Goal: Ask a question

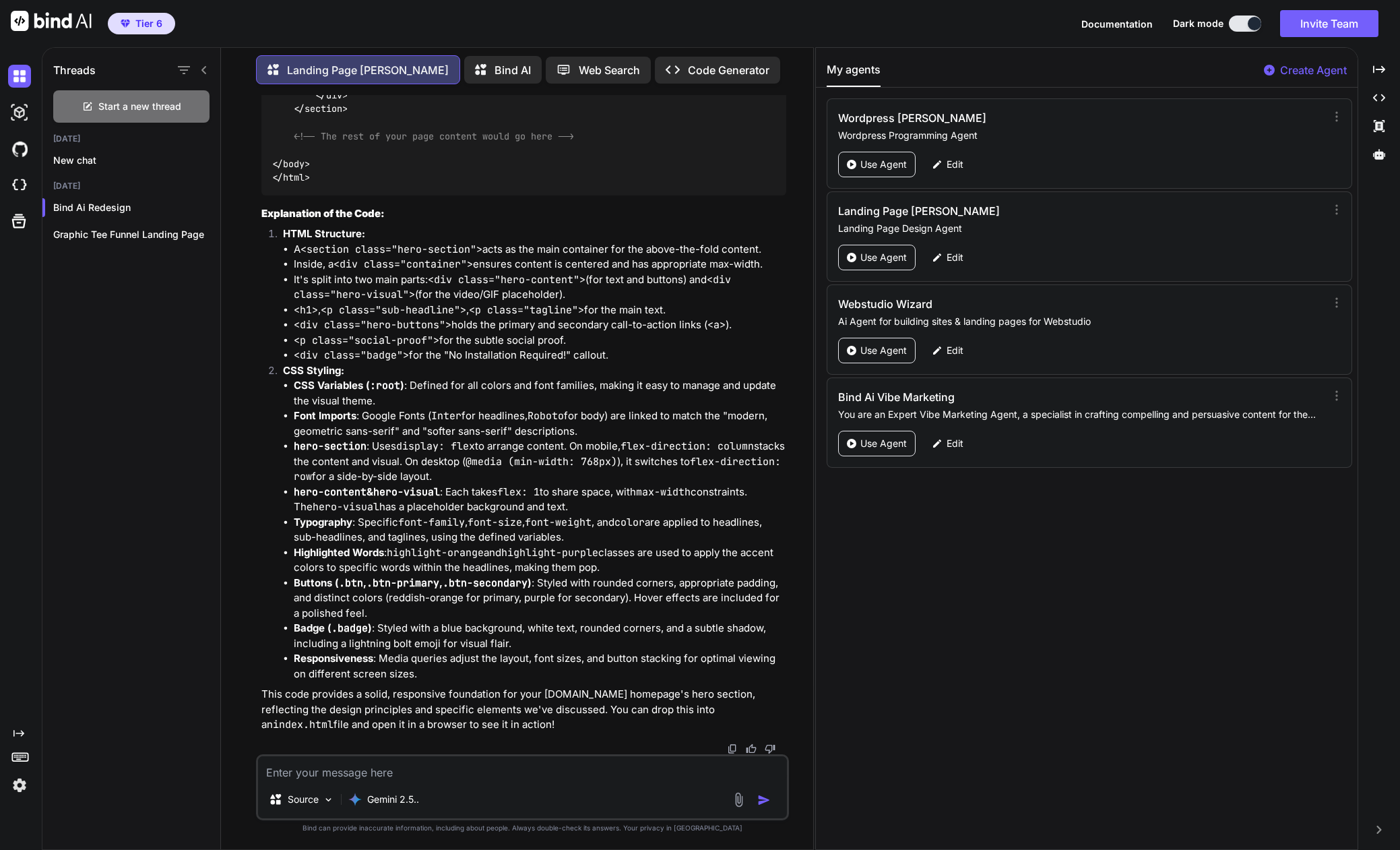
click at [317, 767] on textarea at bounding box center [522, 768] width 529 height 24
click at [381, 801] on p "Gemini 2.5.." at bounding box center [392, 799] width 52 height 14
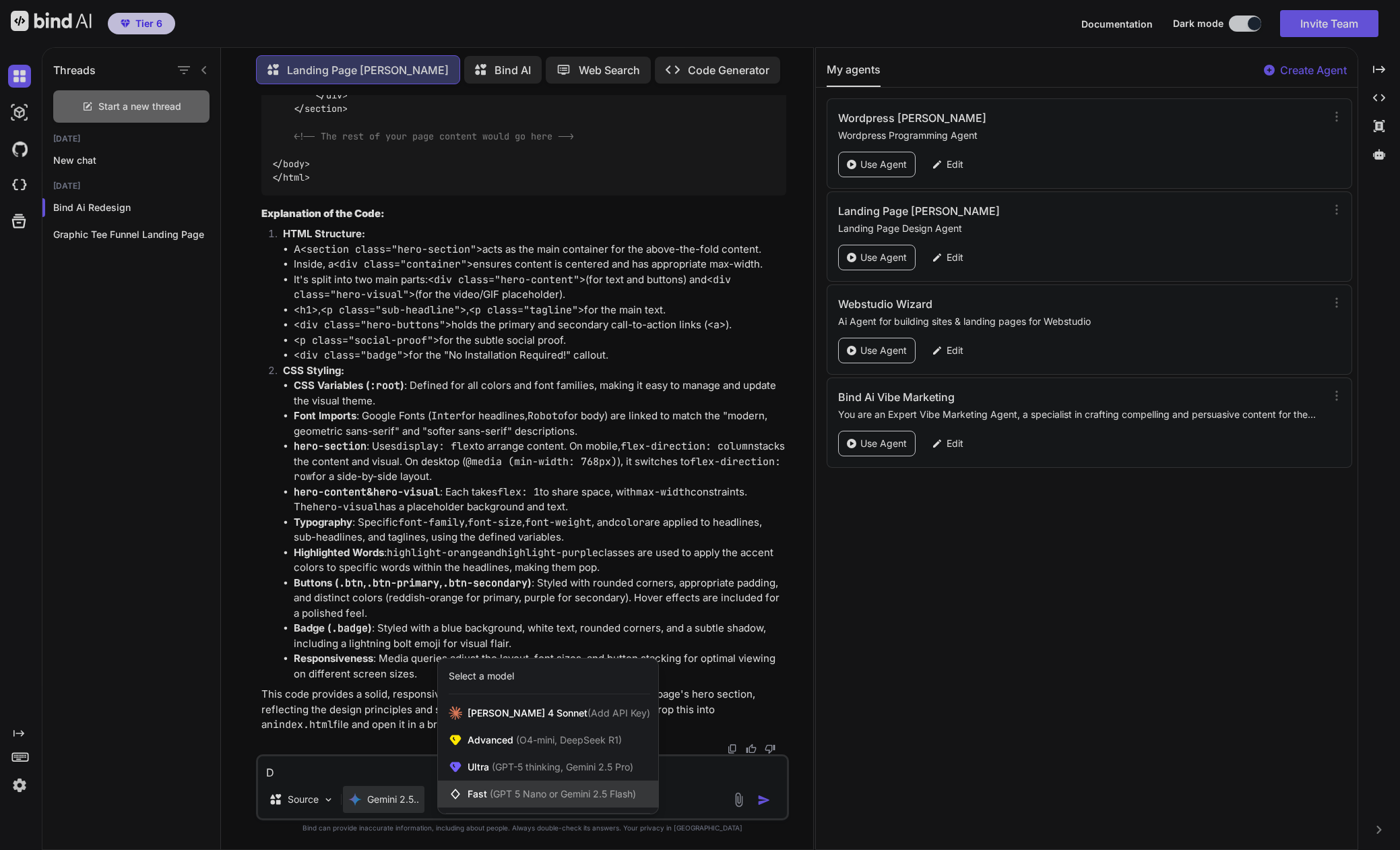
click at [472, 796] on span "Fast (GPT 5 Nano or Gemini 2.5 Flash)" at bounding box center [552, 793] width 169 height 14
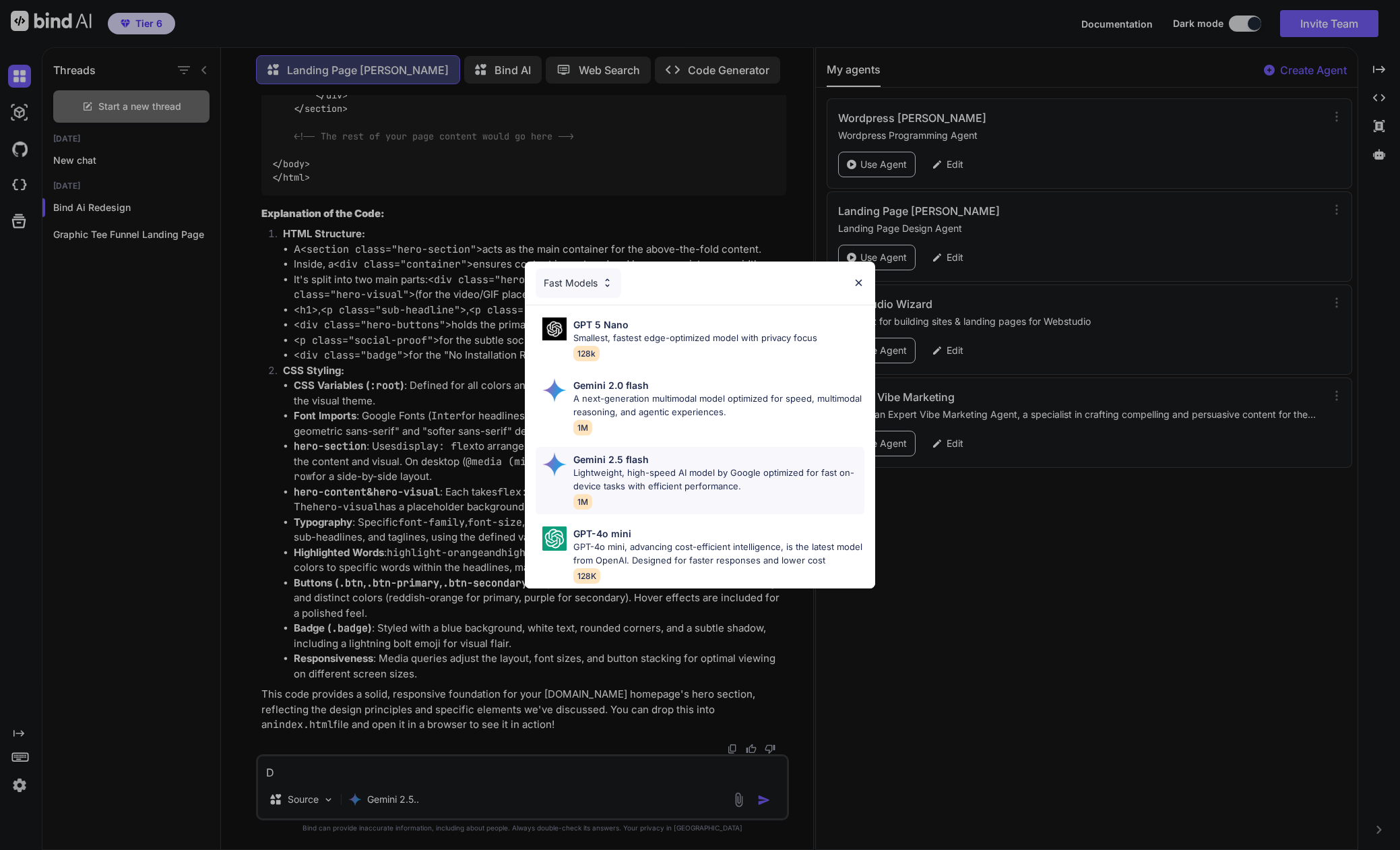
click at [622, 470] on p "Lightweight, high-speed AI model by Google optimized for fast on-device tasks w…" at bounding box center [719, 479] width 291 height 26
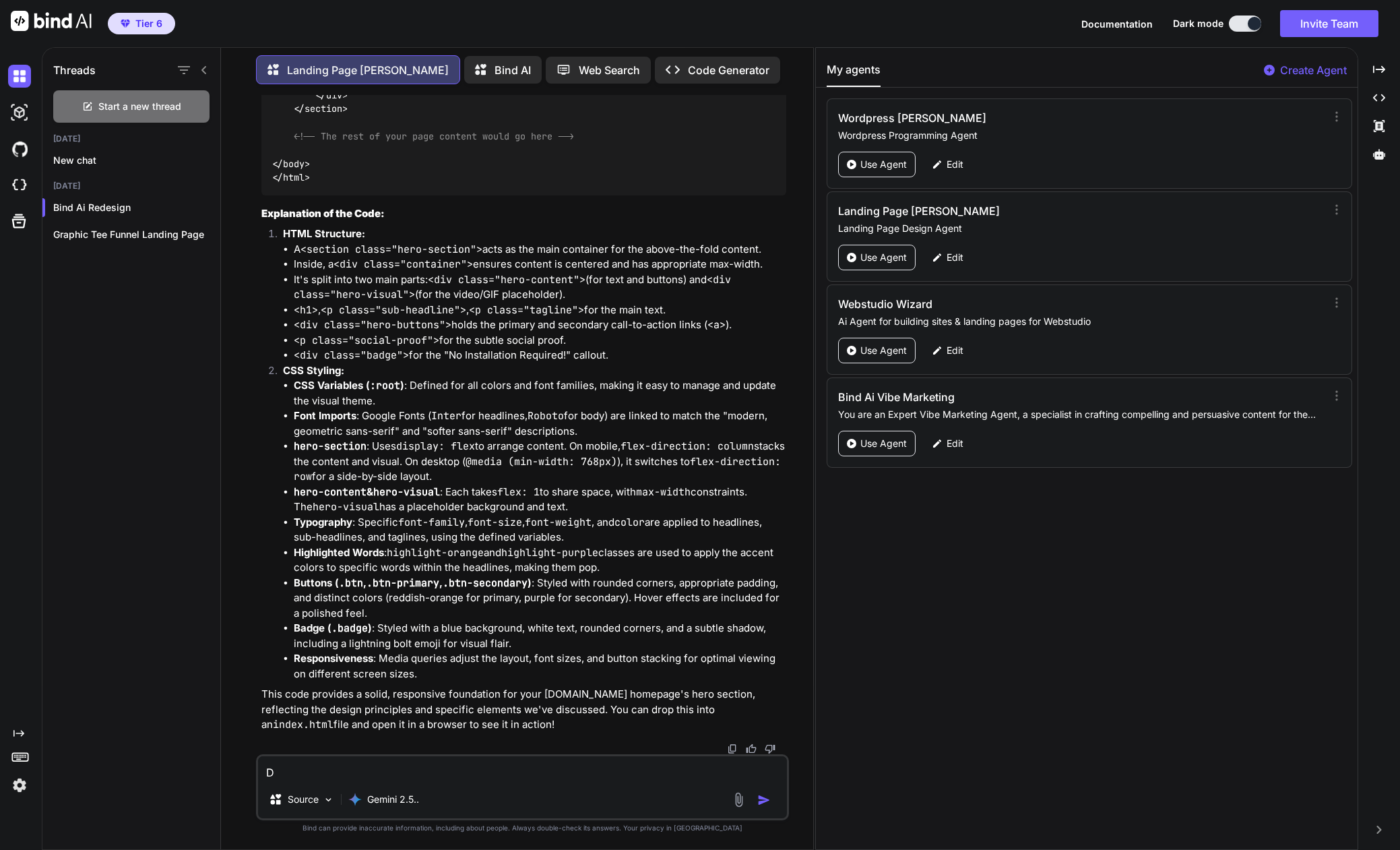
click at [284, 770] on textarea "D" at bounding box center [522, 768] width 529 height 24
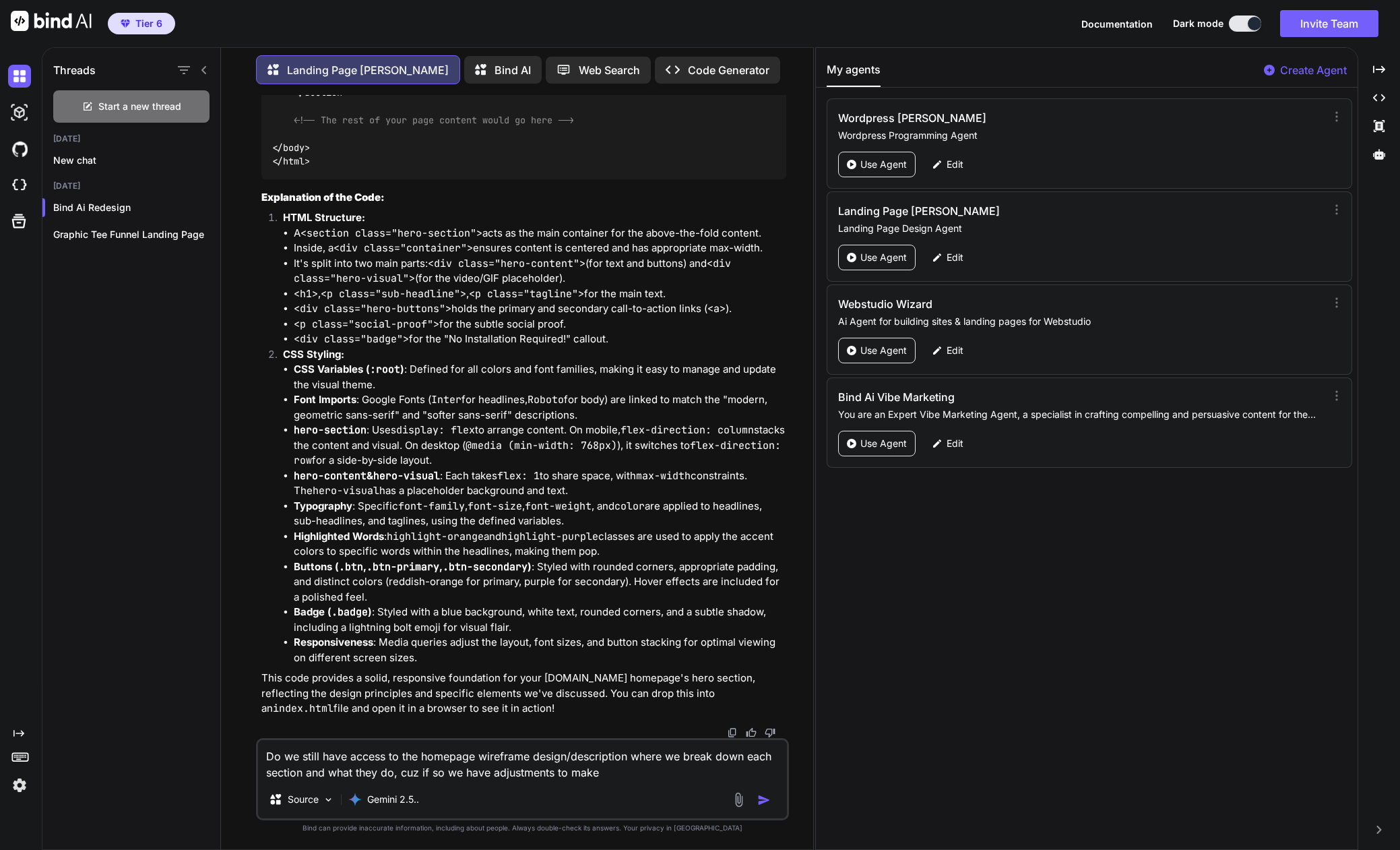
type textarea "Do we still have access to the homepage wireframe design/description where we b…"
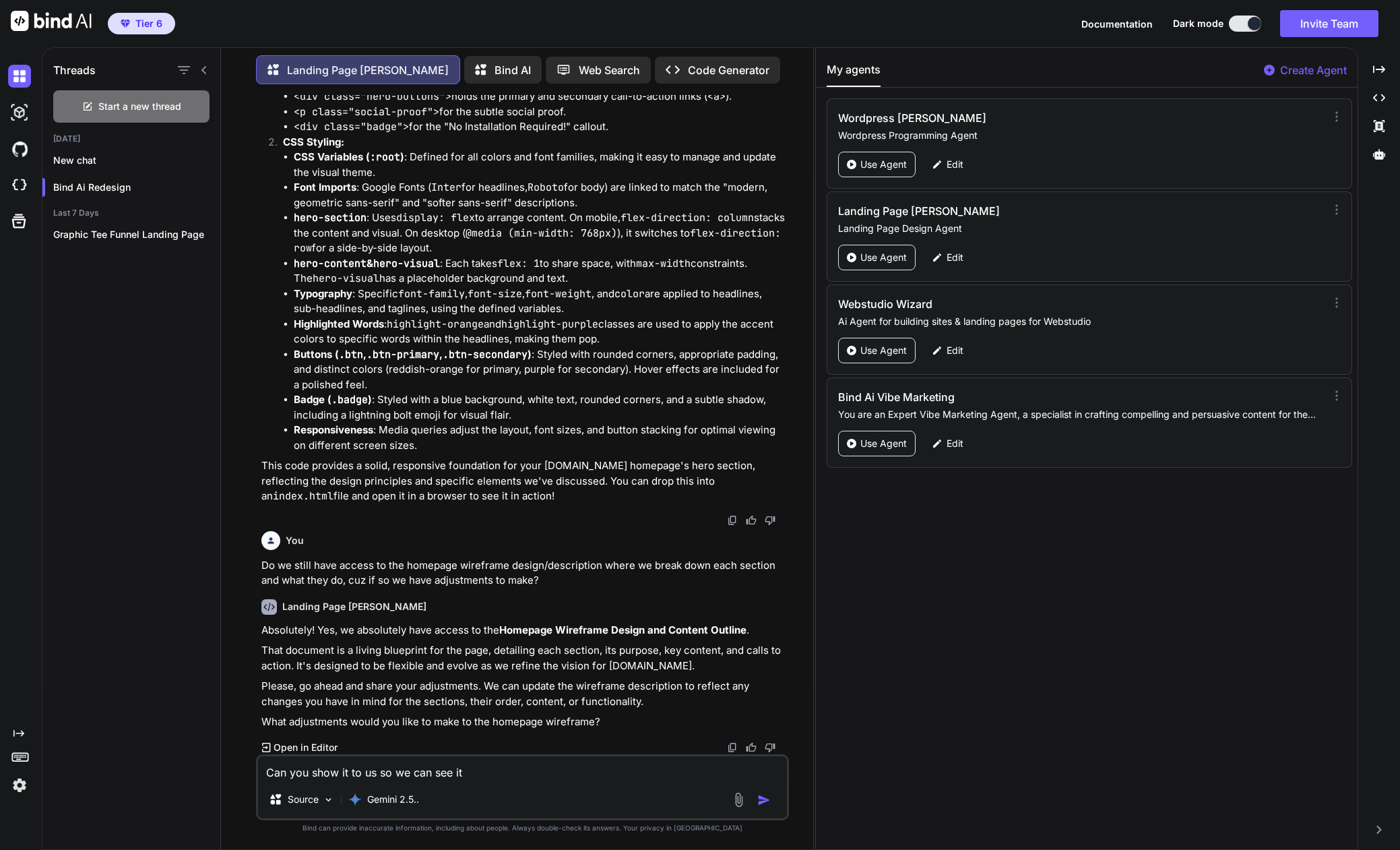
type textarea "Can you show it to us so we can see it?"
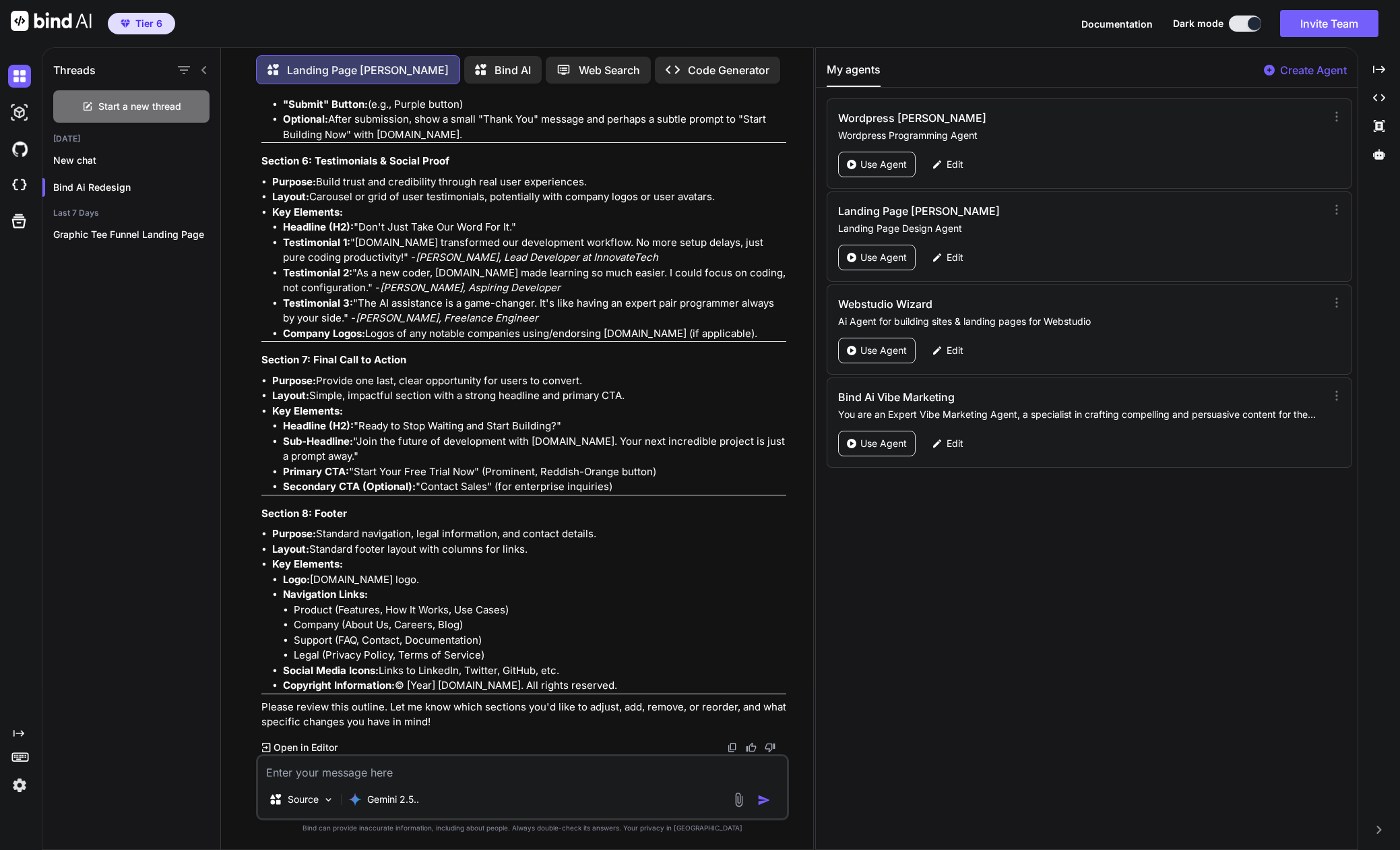
scroll to position [8668, 0]
click at [409, 803] on p "Gemini 2.5.." at bounding box center [392, 799] width 52 height 14
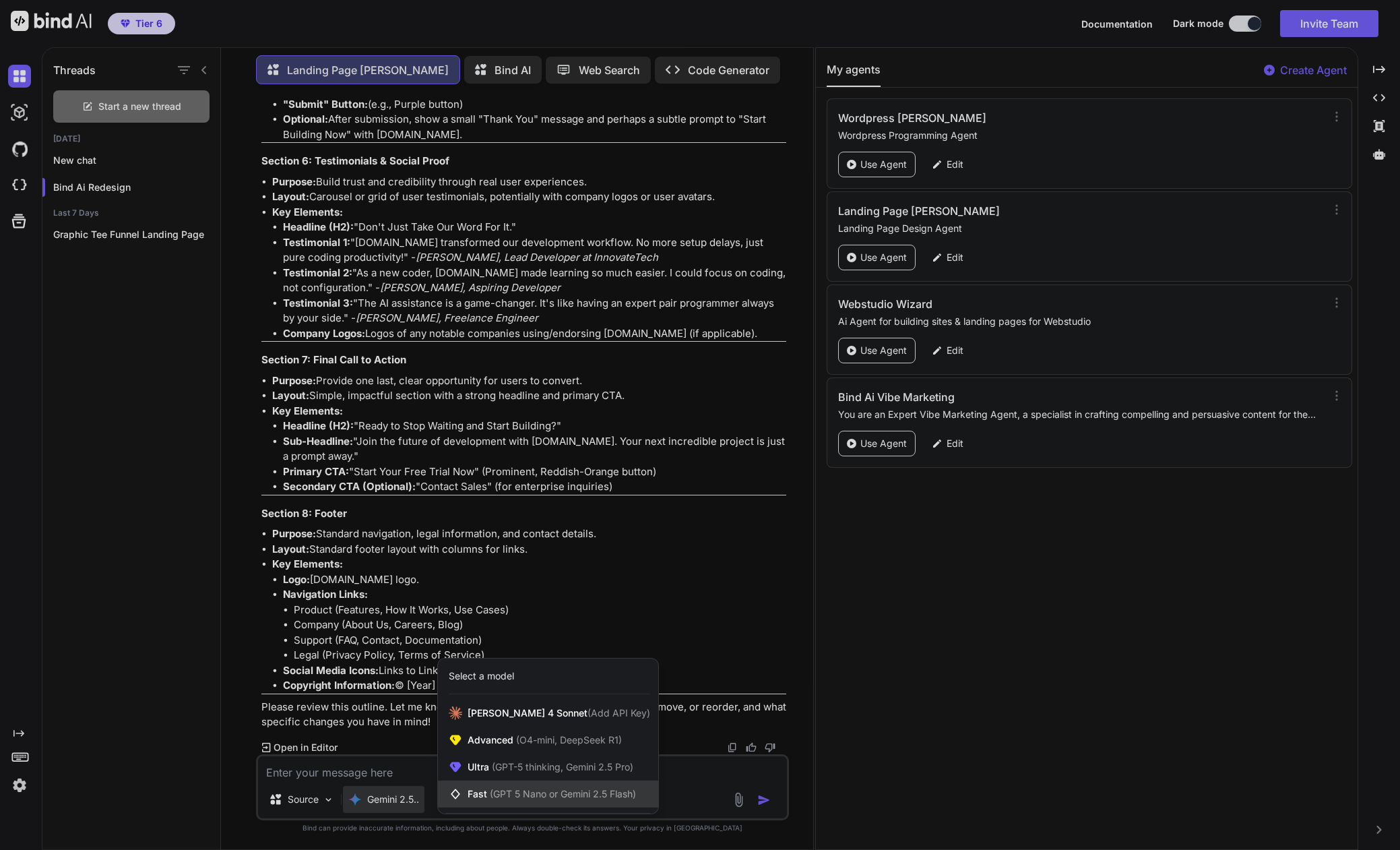
click at [498, 789] on span "(GPT 5 Nano or Gemini 2.5 Flash)" at bounding box center [562, 793] width 146 height 12
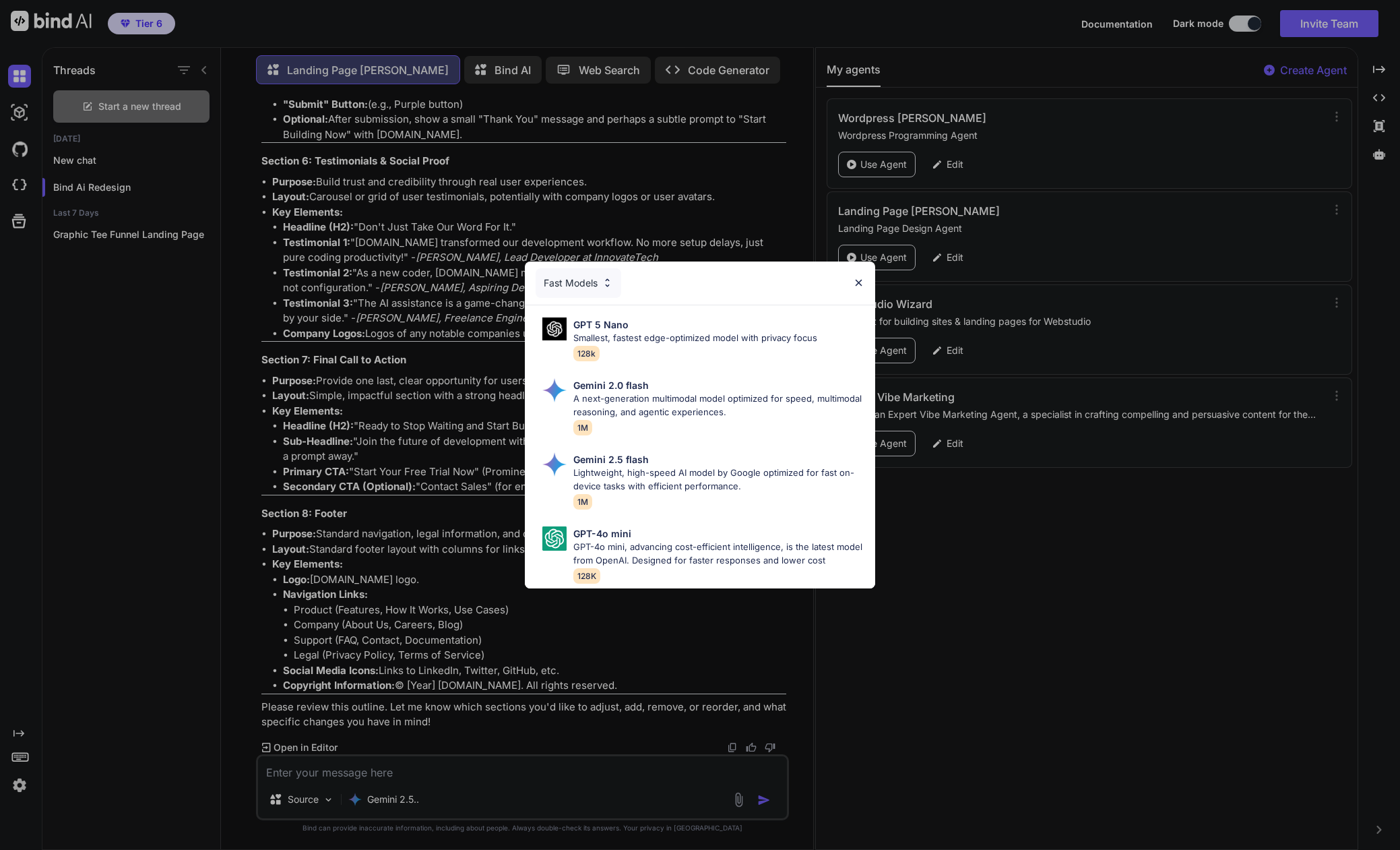
click at [596, 278] on div "Fast Models" at bounding box center [578, 283] width 86 height 30
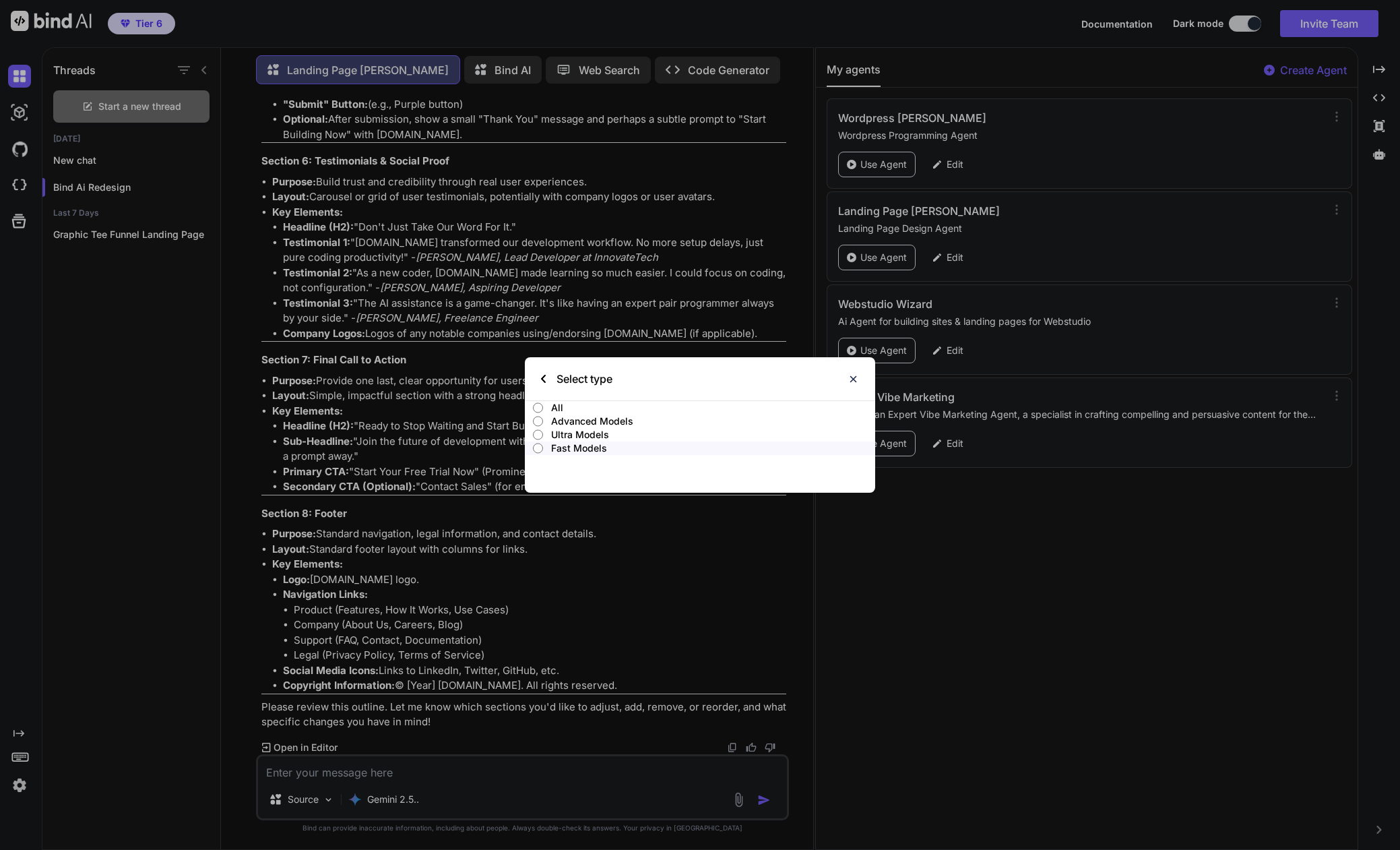
click at [570, 404] on p "All" at bounding box center [713, 408] width 323 height 14
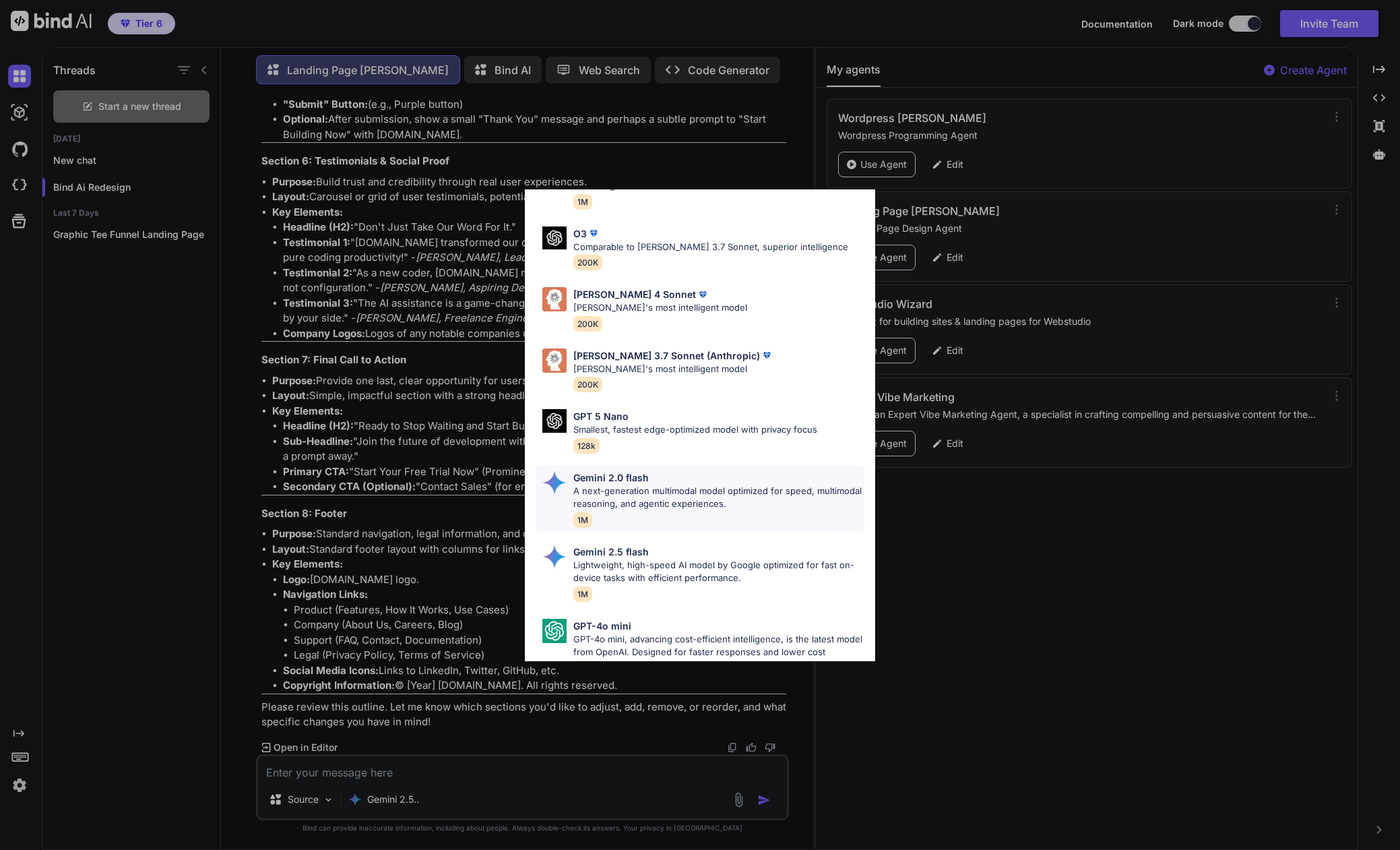
scroll to position [607, 0]
